Goal: Go to known website: Access a specific website the user already knows

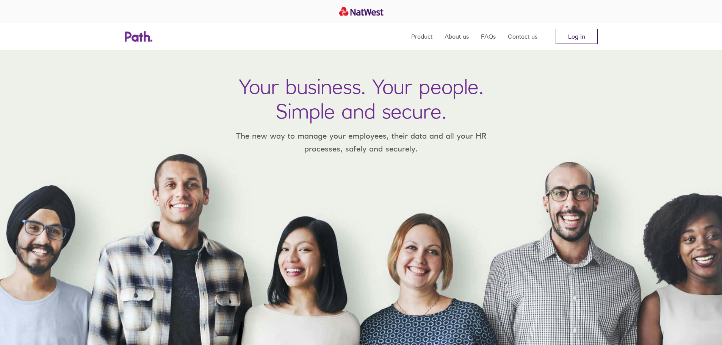
click at [581, 37] on link "Log in" at bounding box center [577, 36] width 42 height 15
